Goal: Task Accomplishment & Management: Manage account settings

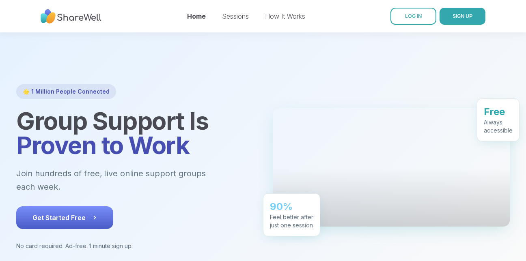
click at [59, 206] on button "Get Started Free" at bounding box center [64, 217] width 97 height 23
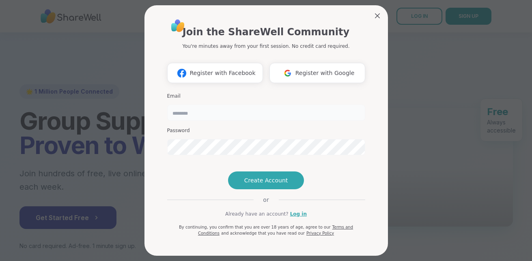
click at [201, 117] on input "email" at bounding box center [266, 113] width 198 height 16
type input "**********"
click at [260, 185] on span "Create Account" at bounding box center [266, 180] width 44 height 8
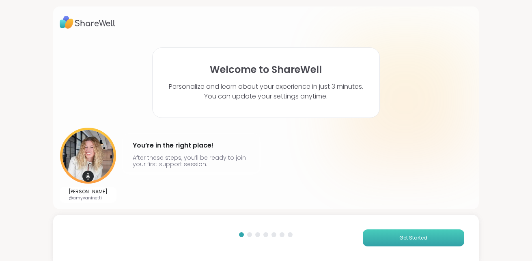
click at [374, 237] on button "Get Started" at bounding box center [413, 238] width 101 height 17
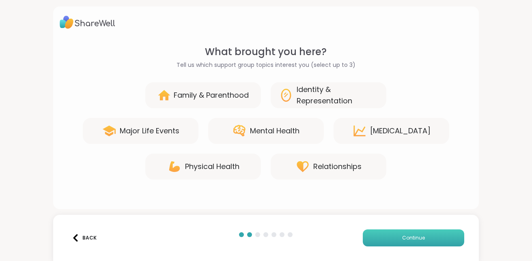
click at [374, 237] on button "Continue" at bounding box center [413, 238] width 101 height 17
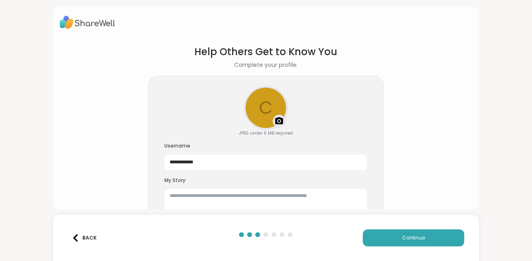
click at [91, 231] on button "Back" at bounding box center [84, 238] width 32 height 17
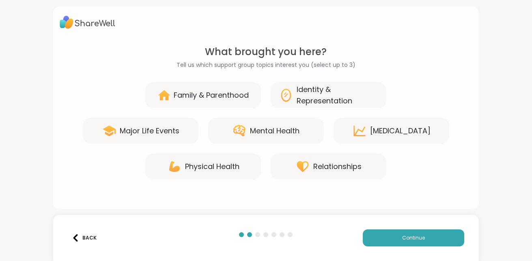
click at [235, 132] on icon at bounding box center [239, 131] width 15 height 15
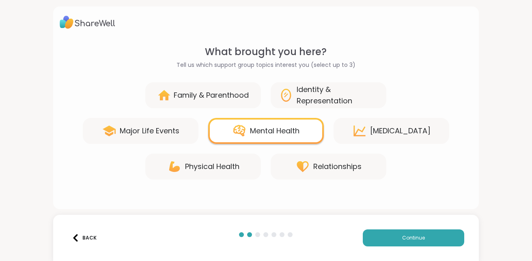
click at [318, 164] on div "Relationships" at bounding box center [337, 166] width 48 height 11
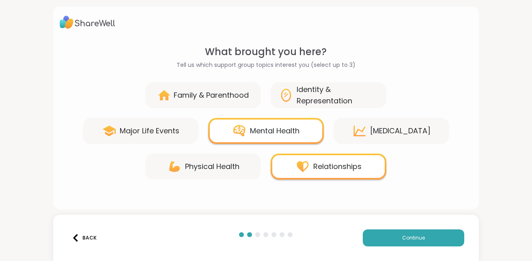
click at [154, 132] on div "Major Life Events" at bounding box center [150, 130] width 60 height 11
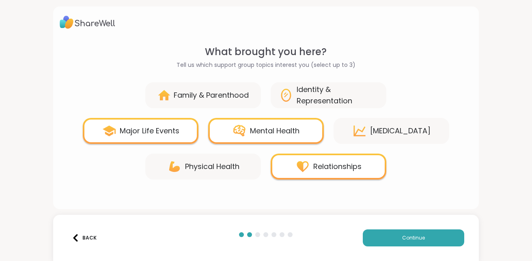
click at [185, 161] on div "Physical Health" at bounding box center [212, 166] width 54 height 11
click at [195, 172] on div "Physical Health" at bounding box center [212, 166] width 54 height 11
click at [216, 163] on div "Physical Health" at bounding box center [212, 166] width 54 height 11
drag, startPoint x: 216, startPoint y: 163, endPoint x: 187, endPoint y: 168, distance: 28.9
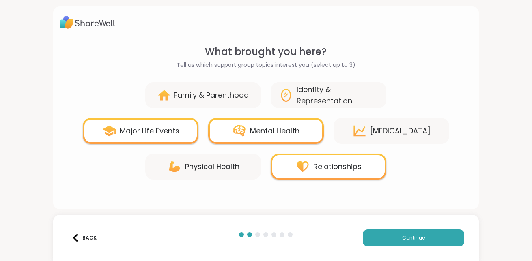
click at [187, 168] on div "Physical Health" at bounding box center [212, 166] width 54 height 11
click at [163, 131] on div "Major Life Events" at bounding box center [150, 130] width 60 height 11
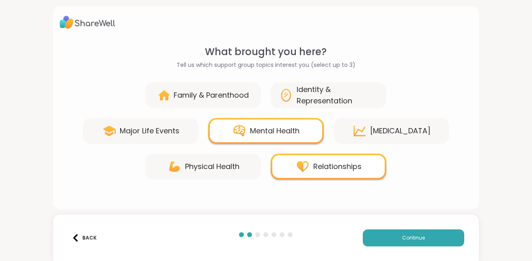
click at [213, 173] on div "Physical Health" at bounding box center [203, 167] width 116 height 26
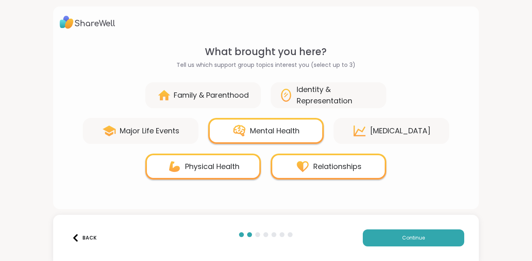
click at [228, 165] on div "Physical Health" at bounding box center [212, 166] width 54 height 11
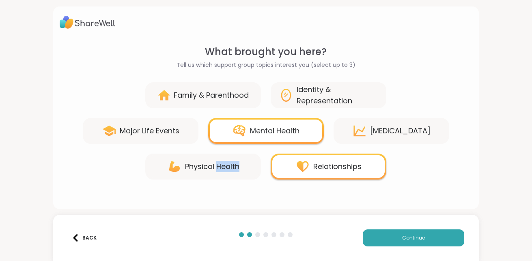
click at [228, 165] on div "Physical Health" at bounding box center [212, 166] width 54 height 11
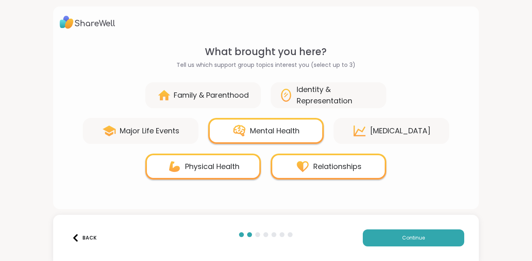
drag, startPoint x: 228, startPoint y: 165, endPoint x: 183, endPoint y: 162, distance: 45.5
click at [185, 162] on div "Physical Health" at bounding box center [212, 166] width 54 height 11
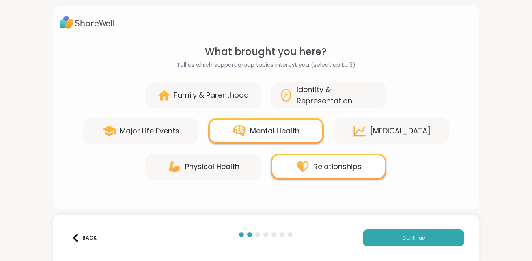
click at [326, 99] on div "Identity & Representation" at bounding box center [337, 95] width 82 height 23
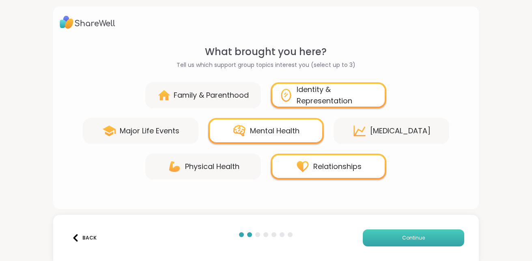
click at [366, 234] on button "Continue" at bounding box center [413, 238] width 101 height 17
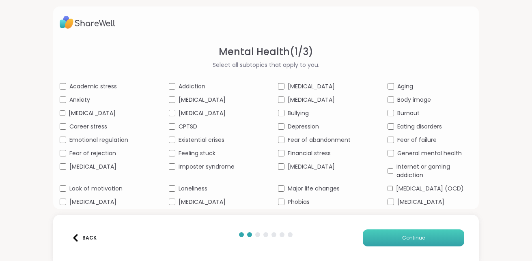
click at [393, 232] on button "Continue" at bounding box center [413, 238] width 101 height 17
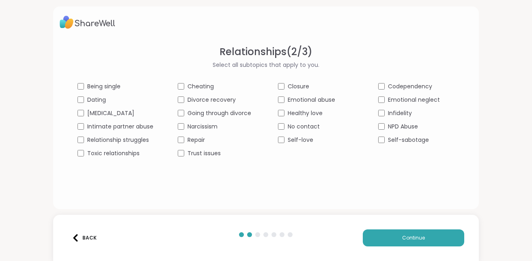
click at [104, 89] on span "Being single" at bounding box center [103, 86] width 33 height 9
click at [91, 139] on span "Relationship struggles" at bounding box center [118, 140] width 62 height 9
click at [79, 82] on div "Being single" at bounding box center [115, 86] width 76 height 9
click at [282, 116] on div "Healthy love" at bounding box center [316, 113] width 76 height 9
click at [399, 242] on button "Continue" at bounding box center [413, 238] width 101 height 17
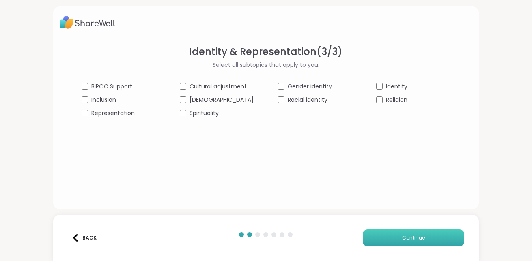
click at [377, 238] on button "Continue" at bounding box center [413, 238] width 101 height 17
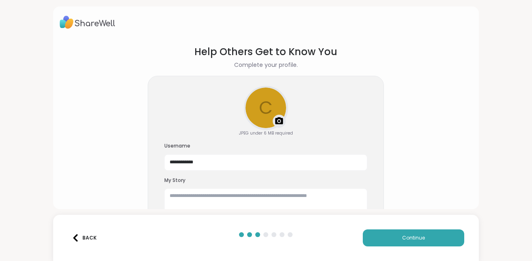
click at [274, 116] on img at bounding box center [279, 121] width 10 height 10
click at [177, 195] on textarea at bounding box center [265, 202] width 203 height 26
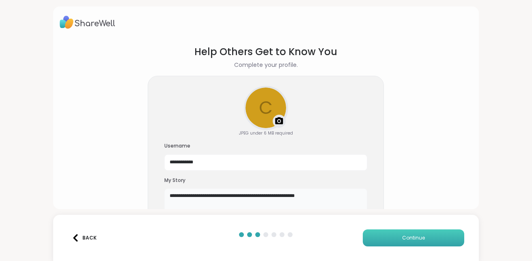
type textarea "**********"
click at [372, 230] on button "Continue" at bounding box center [413, 238] width 101 height 17
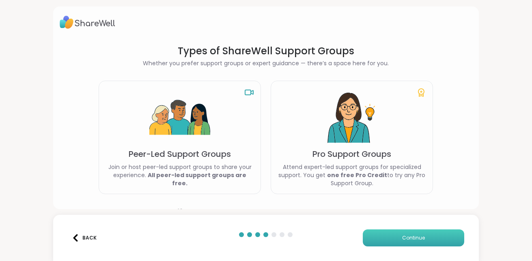
click at [372, 230] on button "Continue" at bounding box center [413, 238] width 101 height 17
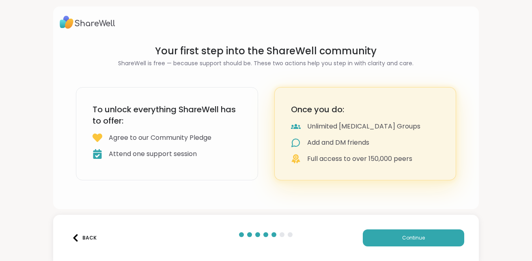
click at [83, 239] on div "Back" at bounding box center [84, 237] width 25 height 7
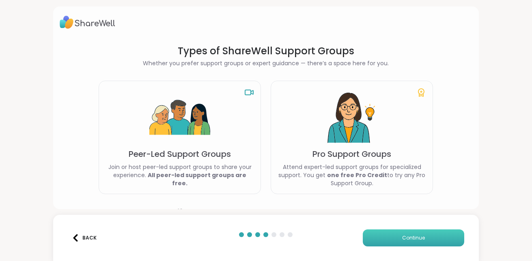
click at [416, 238] on span "Continue" at bounding box center [413, 237] width 23 height 7
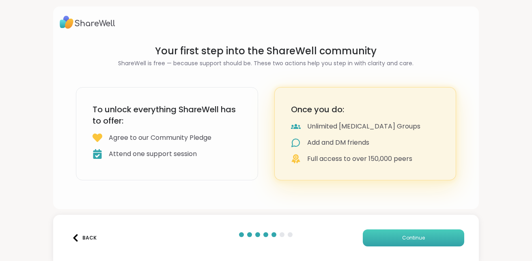
click at [416, 238] on span "Continue" at bounding box center [413, 237] width 23 height 7
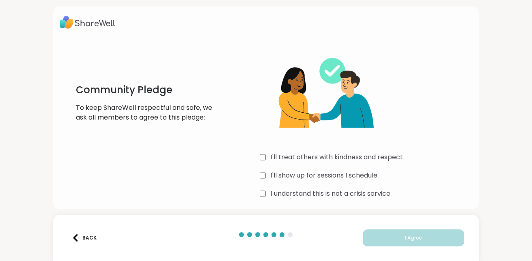
click at [263, 159] on div "I'll treat others with kindness and respect" at bounding box center [366, 157] width 212 height 10
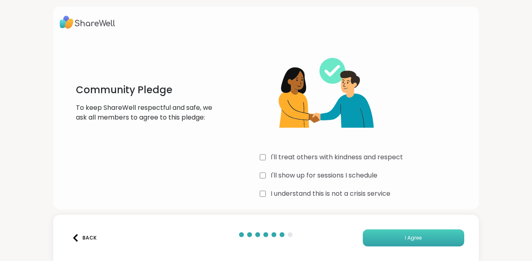
click at [387, 244] on button "I Agree" at bounding box center [413, 238] width 101 height 17
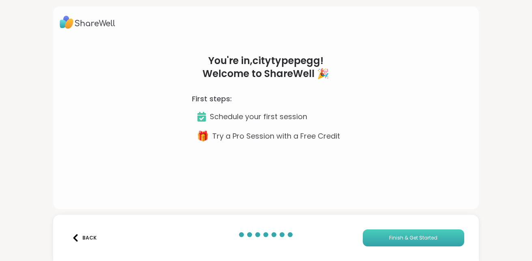
click at [389, 240] on span "Finish & Get Started" at bounding box center [413, 237] width 48 height 7
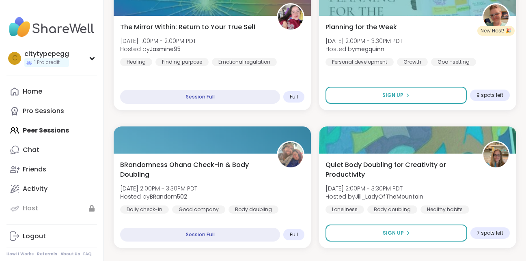
scroll to position [706, 0]
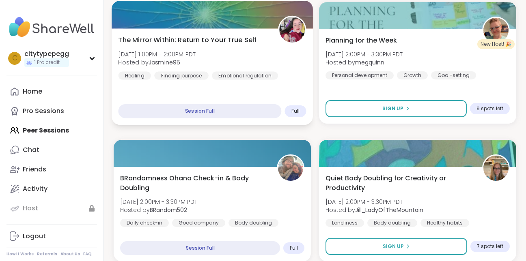
click at [227, 113] on div "Session Full" at bounding box center [199, 111] width 163 height 14
click at [291, 110] on div "Full" at bounding box center [295, 111] width 21 height 12
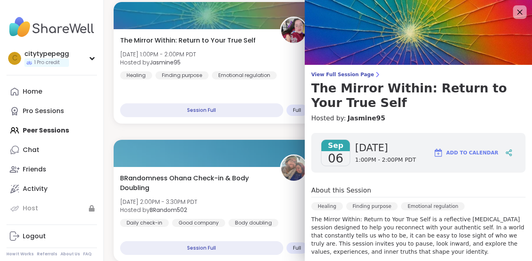
click at [514, 13] on icon at bounding box center [519, 12] width 10 height 10
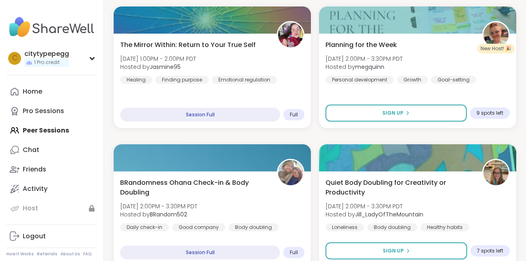
scroll to position [644, 0]
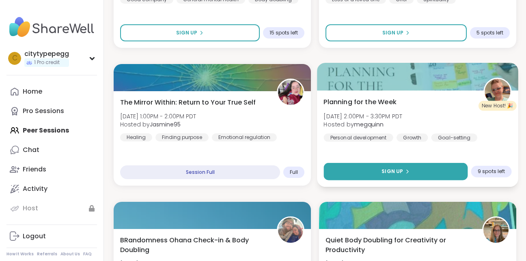
click at [424, 167] on button "Sign Up" at bounding box center [395, 171] width 144 height 17
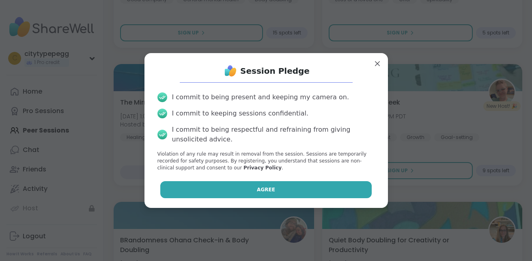
click at [303, 187] on button "Agree" at bounding box center [265, 189] width 211 height 17
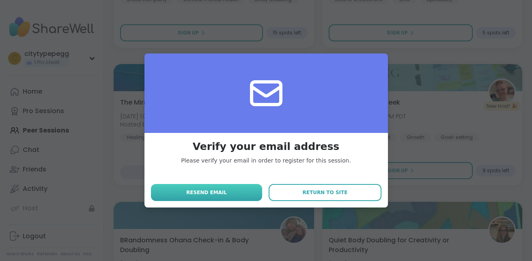
click at [245, 195] on button "Resend email" at bounding box center [207, 192] width 112 height 17
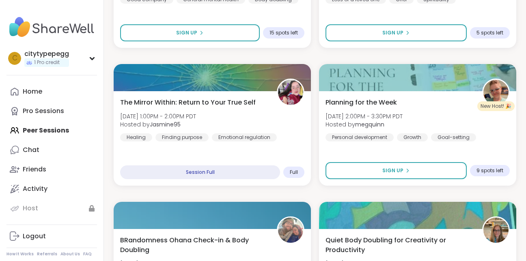
scroll to position [0, 0]
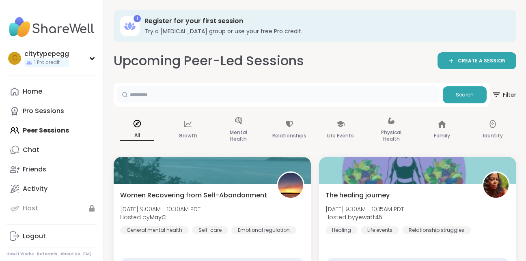
click at [358, 93] on input "text" at bounding box center [278, 94] width 322 height 16
click at [89, 54] on div "c citytypepegg 1 Pro credit" at bounding box center [51, 58] width 90 height 21
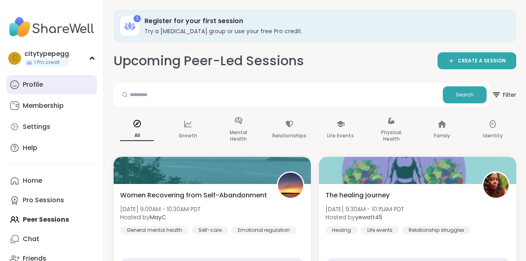
click at [34, 89] on div "Profile" at bounding box center [33, 84] width 20 height 9
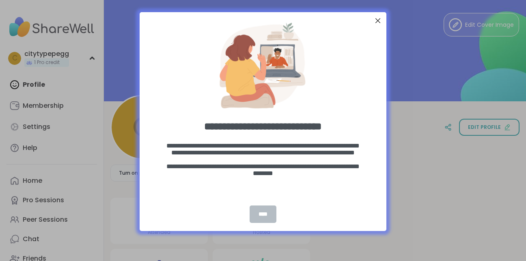
click at [259, 215] on div "****" at bounding box center [262, 214] width 27 height 17
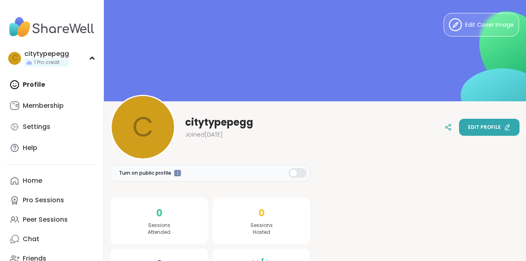
click at [500, 129] on span "Edit profile" at bounding box center [484, 127] width 33 height 7
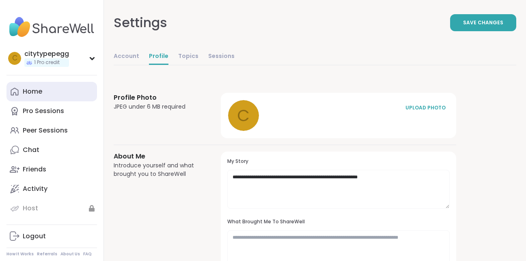
click at [67, 95] on link "Home" at bounding box center [51, 91] width 90 height 19
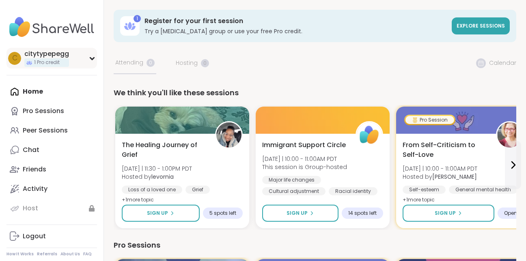
click at [90, 58] on icon at bounding box center [92, 59] width 4 height 2
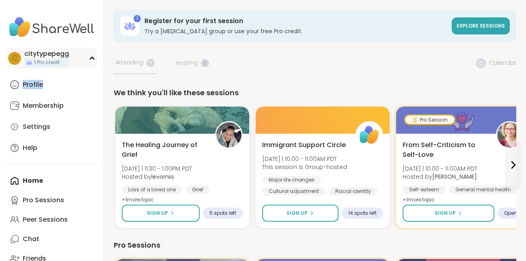
click at [90, 58] on icon at bounding box center [92, 58] width 4 height 2
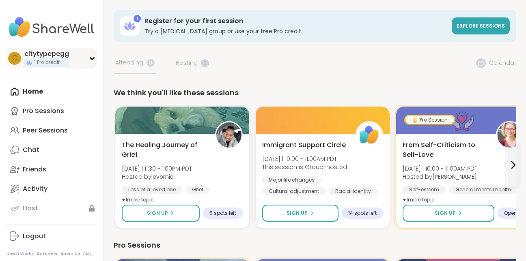
click at [90, 58] on icon at bounding box center [92, 59] width 4 height 2
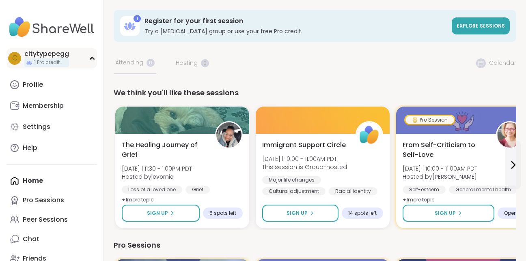
click at [90, 58] on icon at bounding box center [92, 58] width 4 height 2
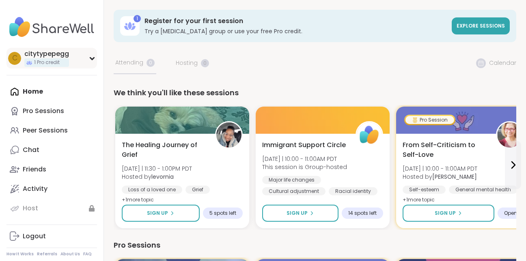
click at [90, 58] on icon at bounding box center [92, 59] width 4 height 2
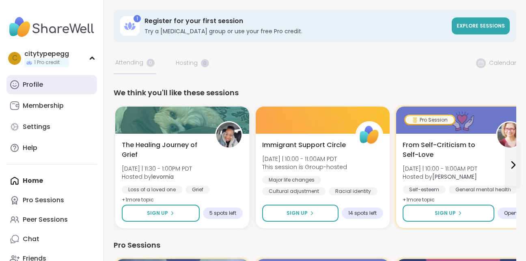
click at [44, 81] on link "Profile" at bounding box center [51, 84] width 90 height 19
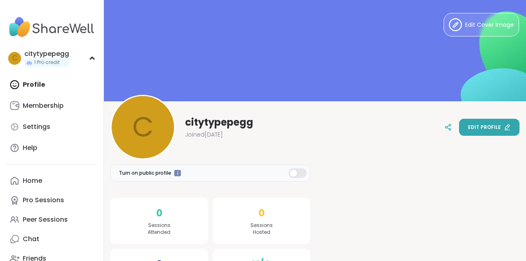
click at [470, 130] on button "Edit profile" at bounding box center [489, 127] width 60 height 17
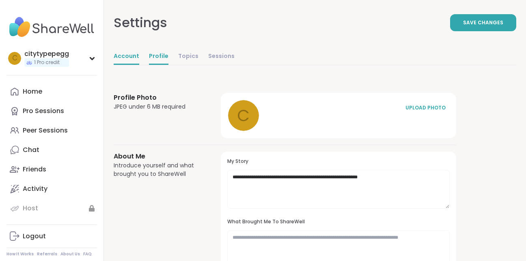
click at [122, 62] on link "Account" at bounding box center [127, 57] width 26 height 16
select select "**"
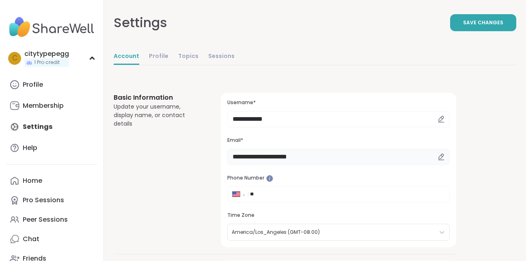
click at [266, 157] on input "**********" at bounding box center [338, 157] width 222 height 16
type input "**********"
click at [499, 20] on span "Save Changes" at bounding box center [483, 22] width 40 height 7
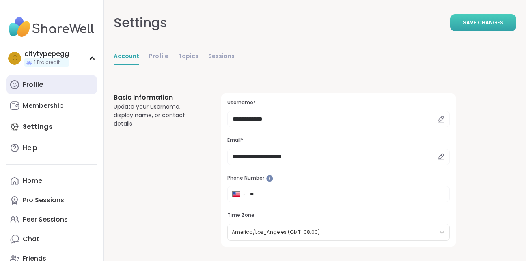
click at [38, 83] on div "Profile" at bounding box center [33, 84] width 20 height 9
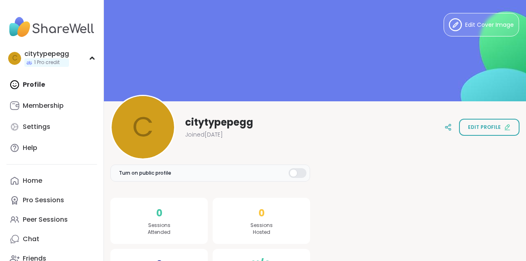
select select "**"
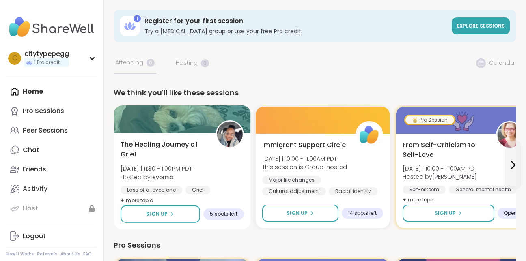
click at [229, 126] on img at bounding box center [230, 135] width 26 height 26
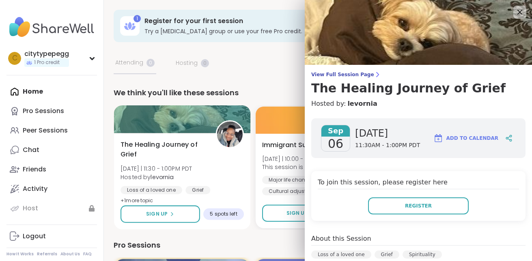
click at [232, 117] on div at bounding box center [182, 119] width 137 height 28
